Goal: Use online tool/utility: Utilize a website feature to perform a specific function

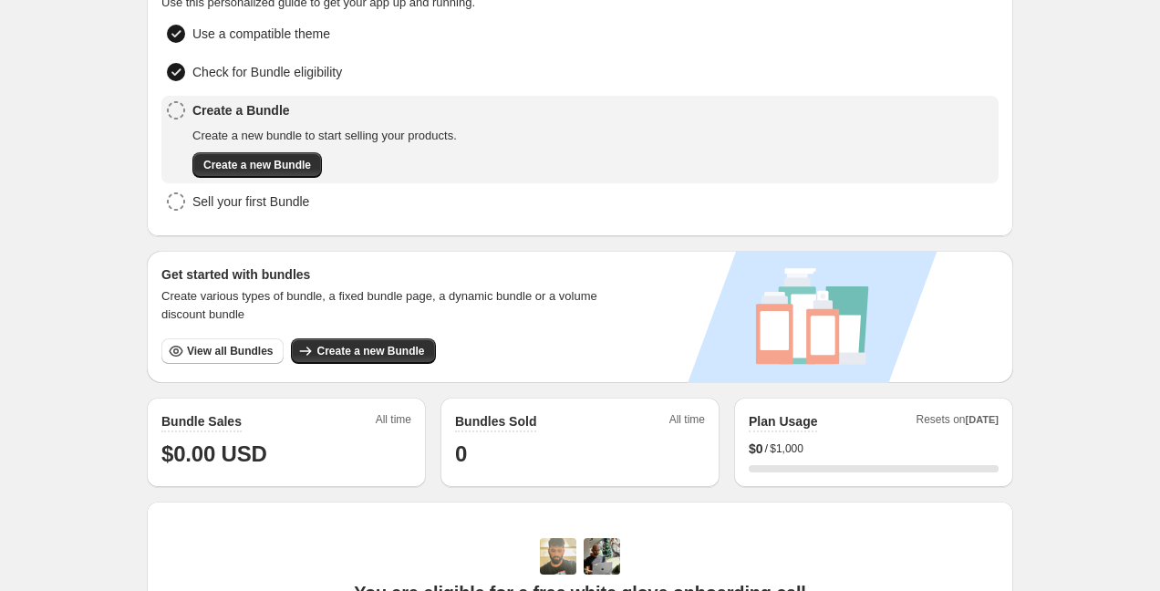
scroll to position [141, 0]
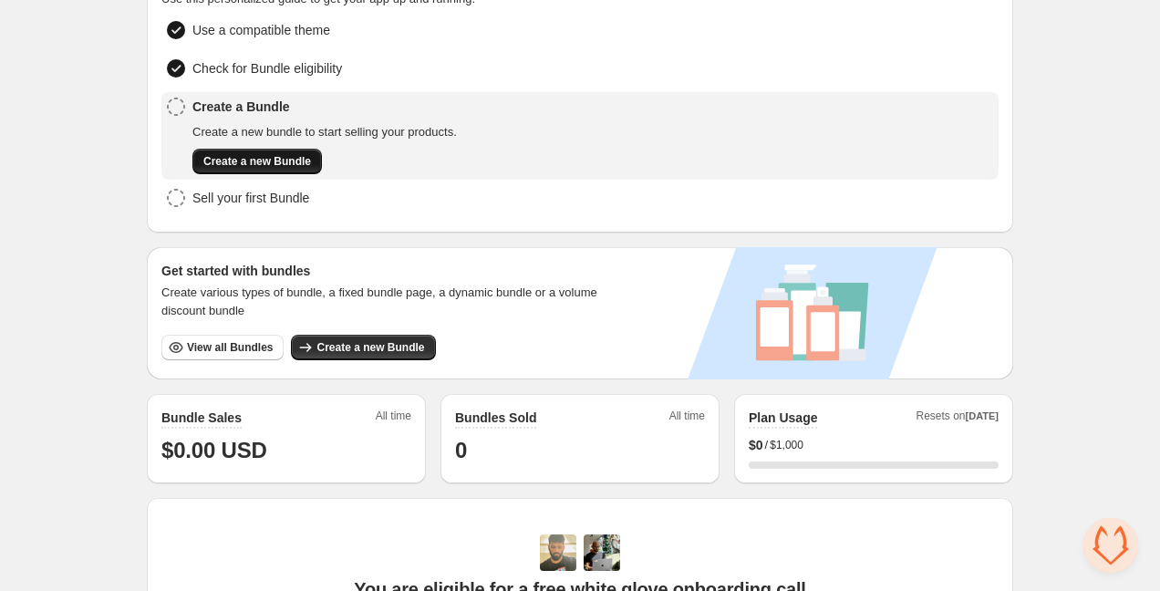
click at [235, 157] on span "Create a new Bundle" at bounding box center [257, 161] width 108 height 15
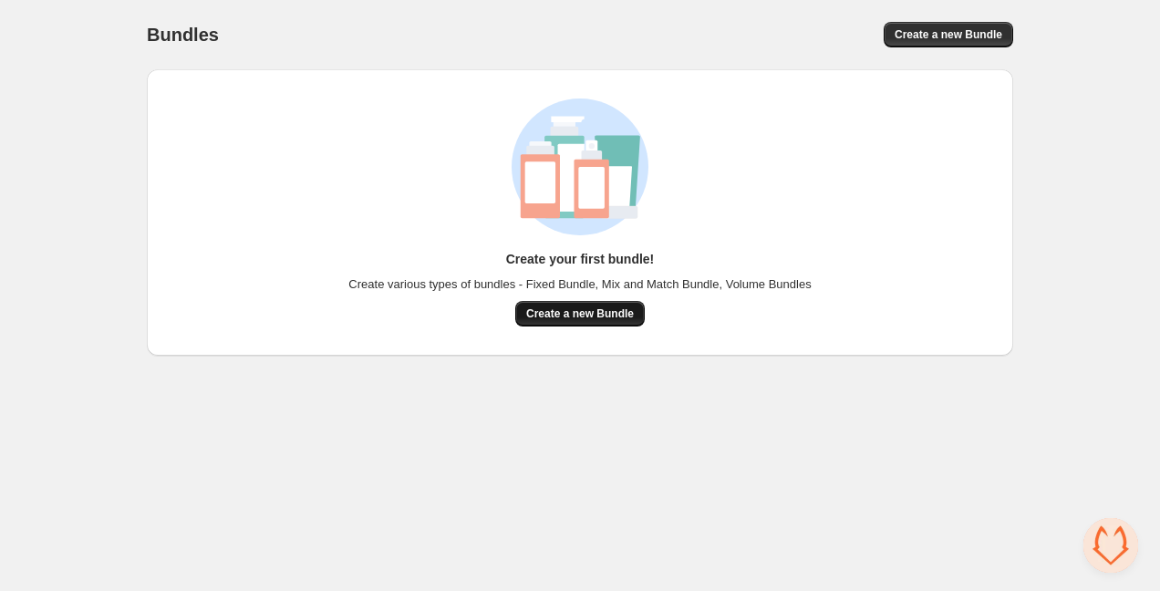
click at [595, 319] on span "Create a new Bundle" at bounding box center [580, 313] width 108 height 15
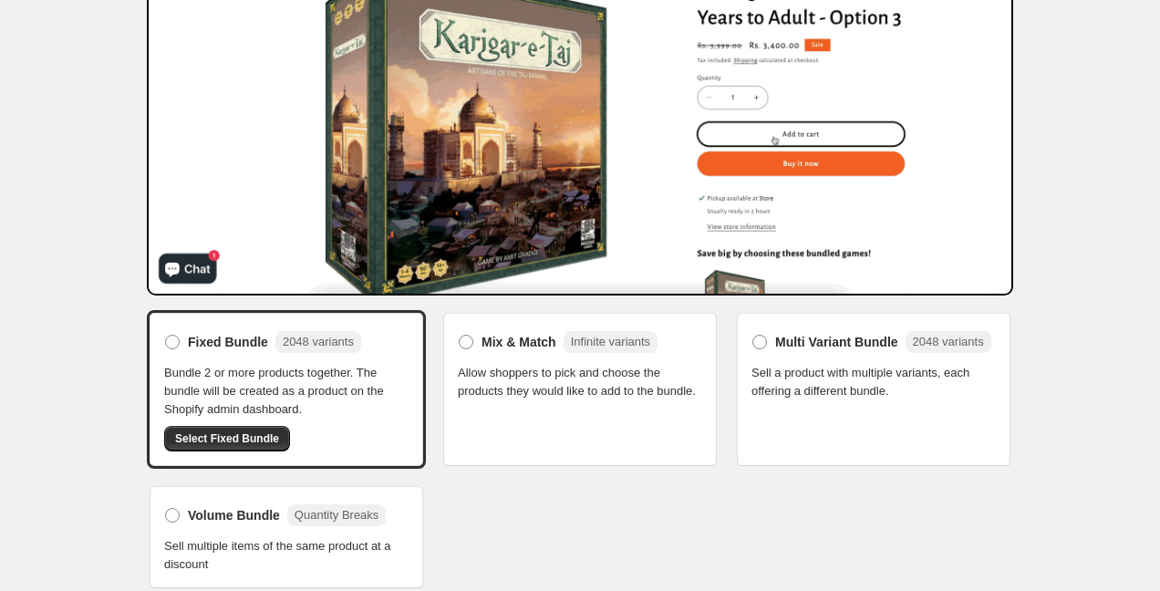
scroll to position [224, 0]
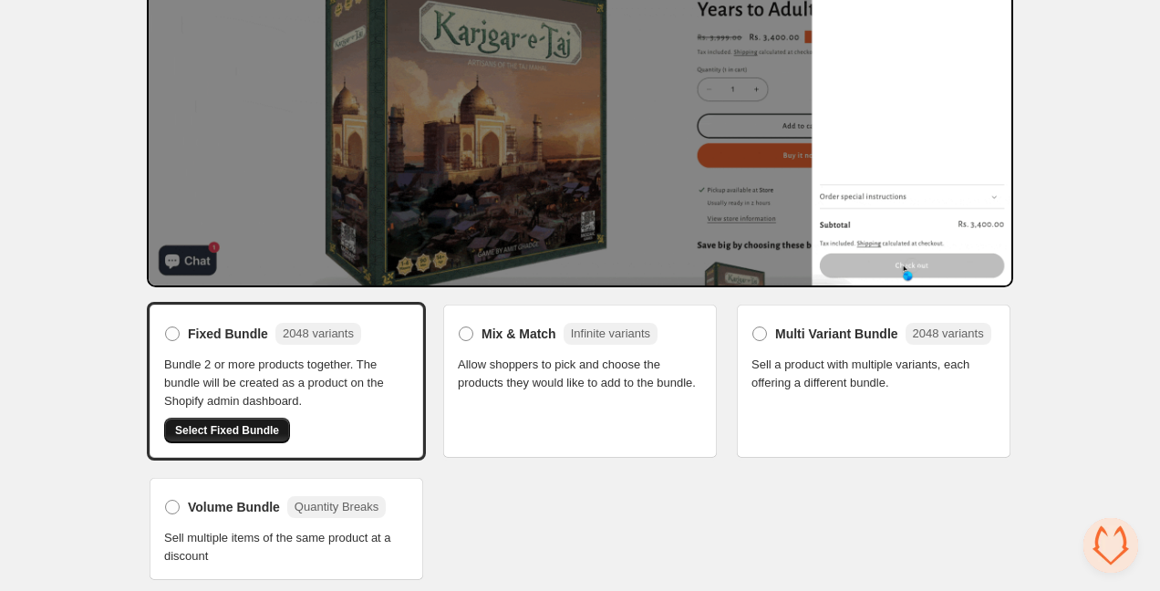
click at [253, 436] on button "Select Fixed Bundle" at bounding box center [227, 431] width 126 height 26
